Goal: Transaction & Acquisition: Purchase product/service

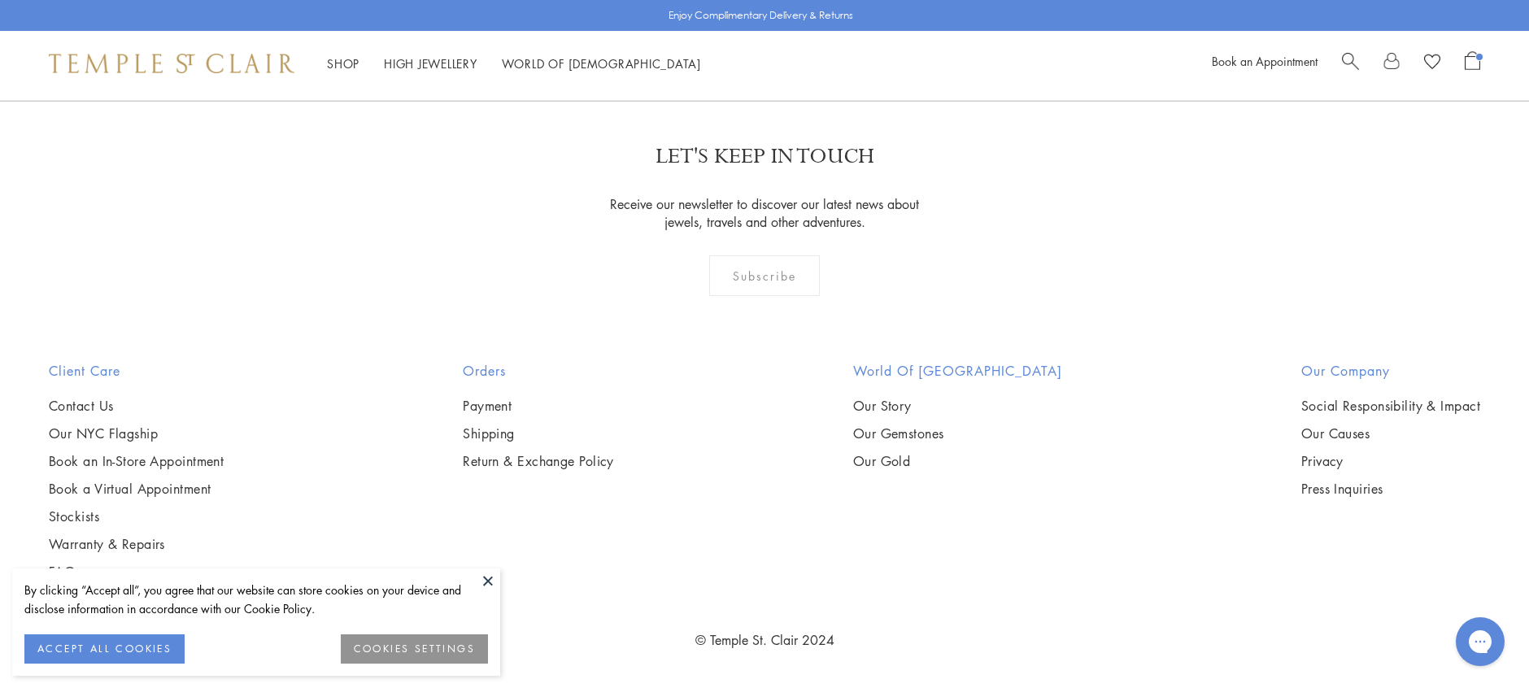
scroll to position [8214, 0]
click at [0, 0] on img at bounding box center [0, 0] width 0 height 0
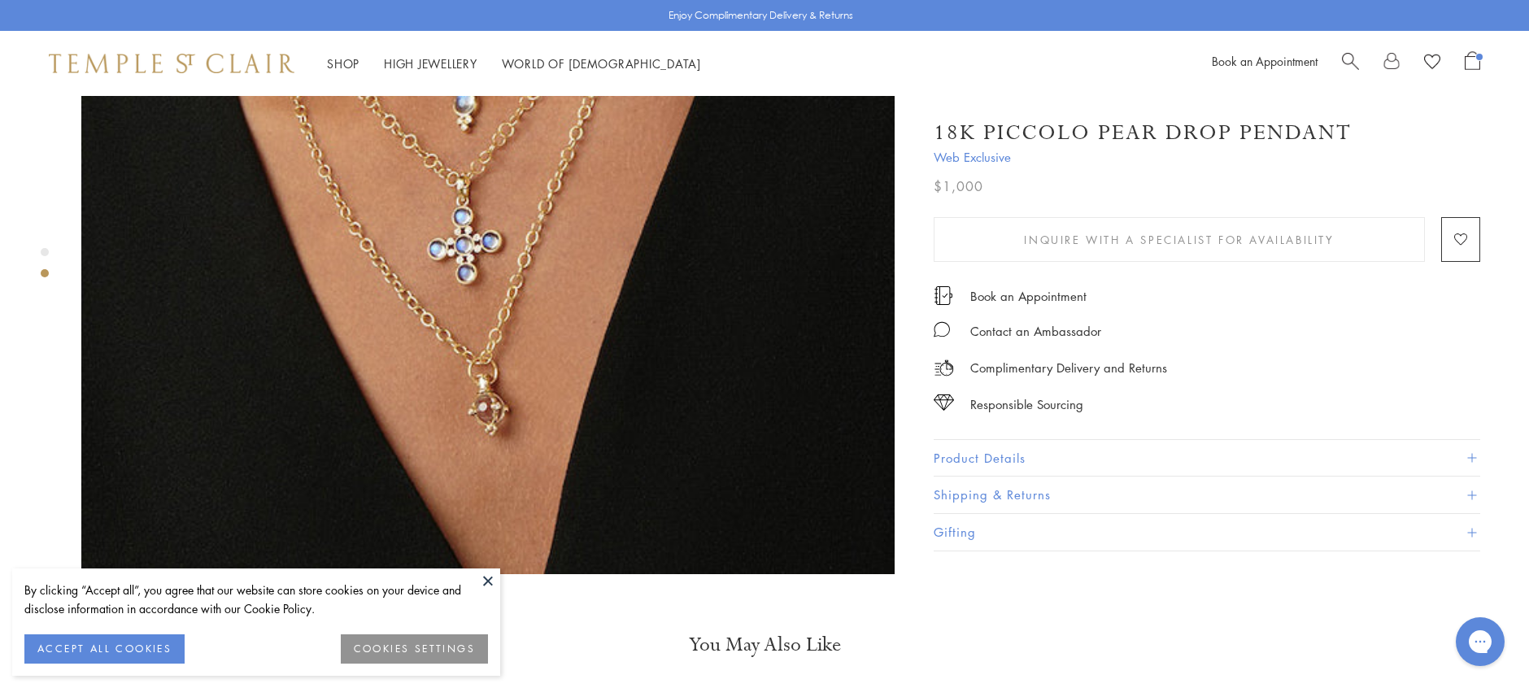
scroll to position [1202, 0]
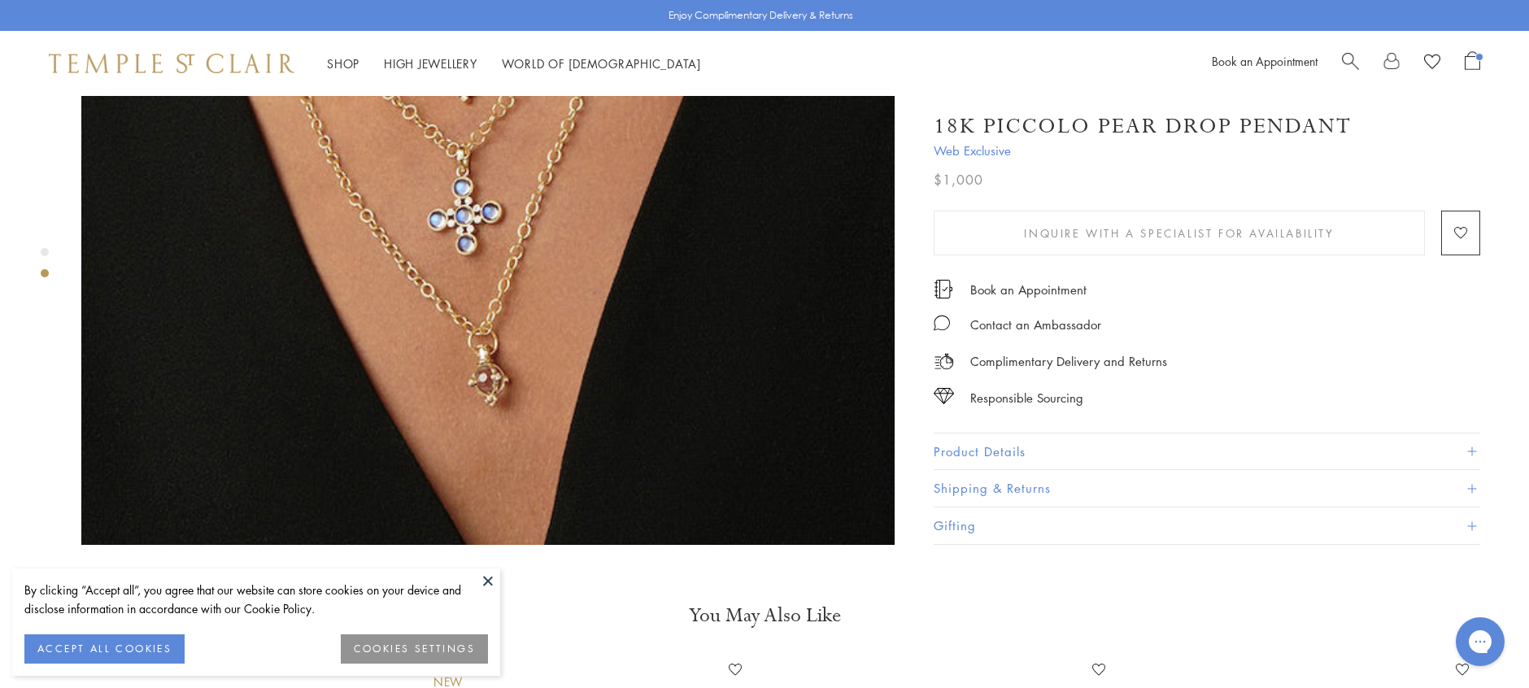
click at [1470, 447] on span at bounding box center [1471, 451] width 9 height 9
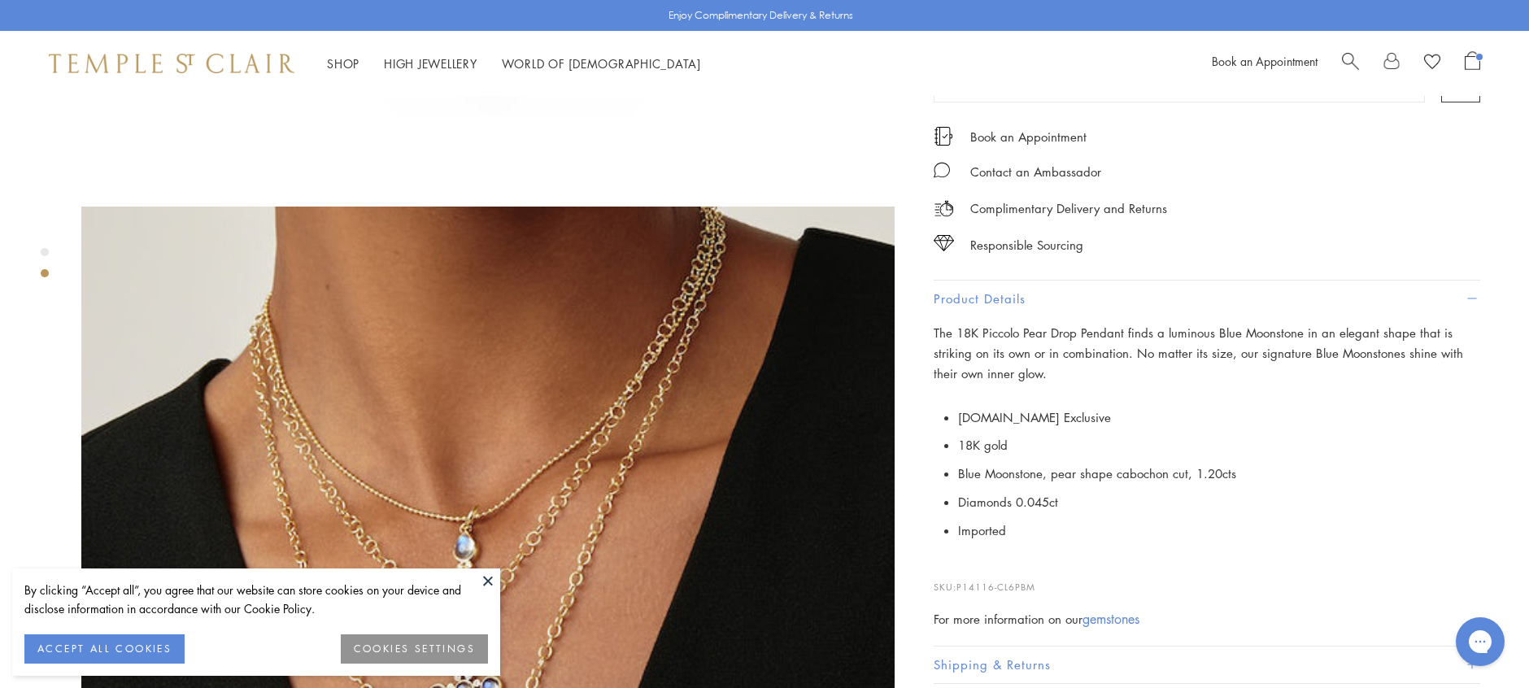
scroll to position [734, 0]
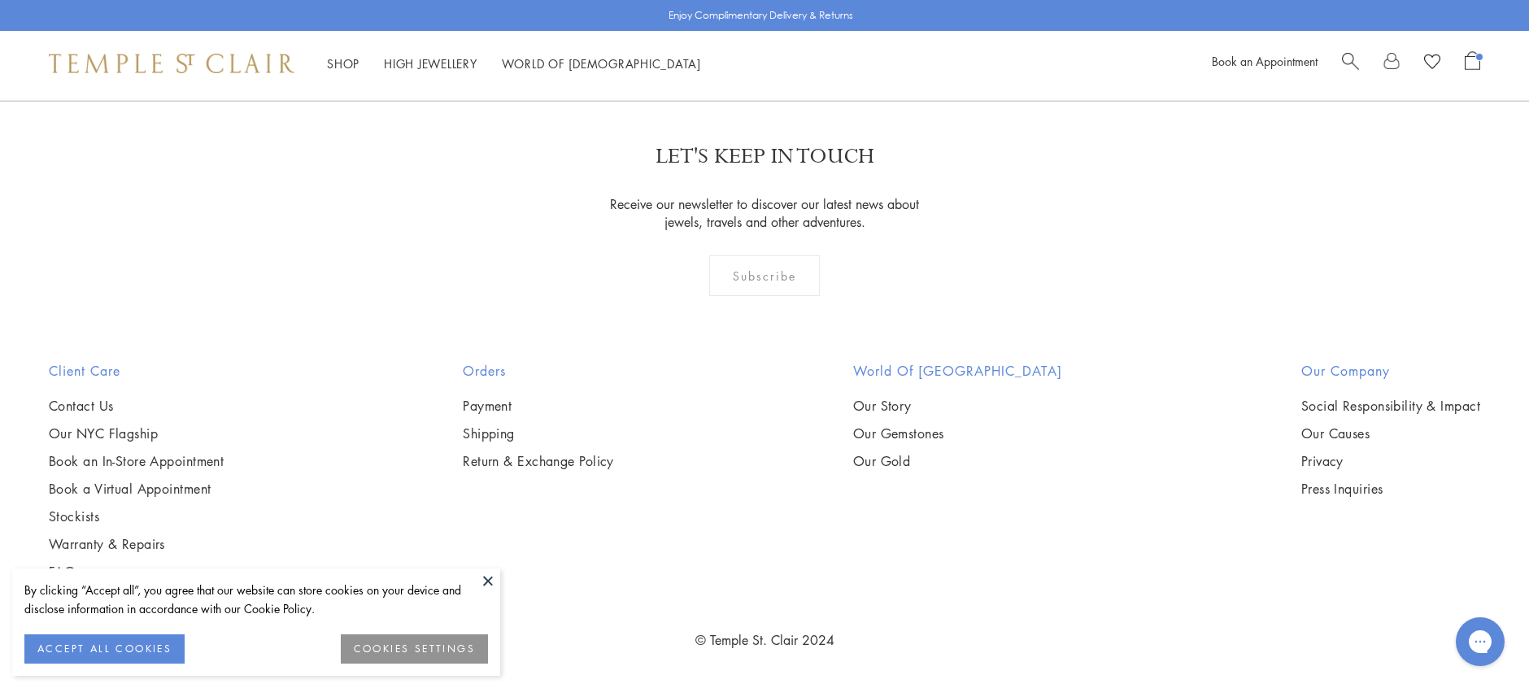
scroll to position [12311, 0]
click at [842, 35] on link at bounding box center [844, 12] width 50 height 45
click at [821, 36] on link "3" at bounding box center [818, 13] width 54 height 45
